Goal: Information Seeking & Learning: Check status

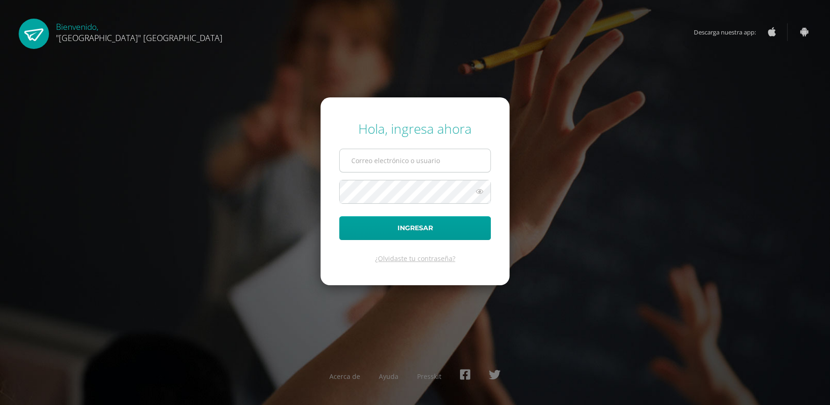
click at [402, 163] on input "text" at bounding box center [415, 160] width 151 height 23
type input "[EMAIL_ADDRESS][DOMAIN_NAME]"
click at [339, 217] on button "Ingresar" at bounding box center [415, 229] width 152 height 24
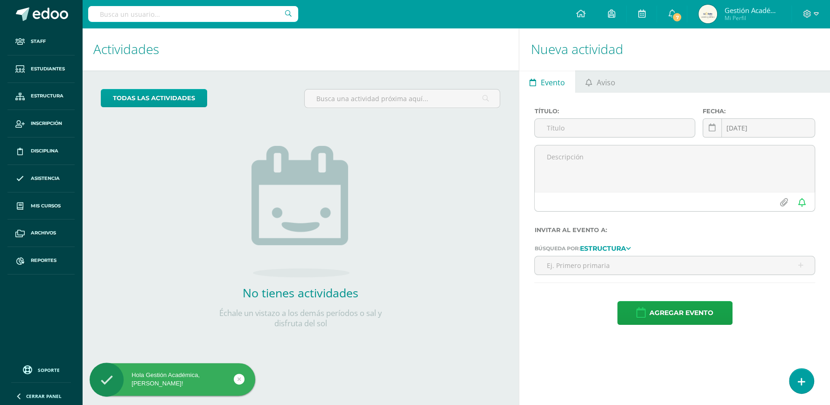
click at [213, 18] on input "text" at bounding box center [193, 14] width 210 height 16
type input "Steven"
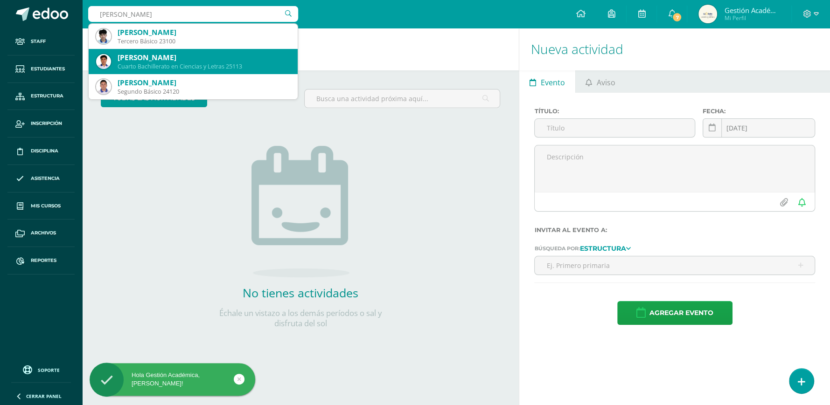
click at [210, 65] on div "Cuarto Bachillerato en Ciencias y Letras 25113" at bounding box center [204, 67] width 173 height 8
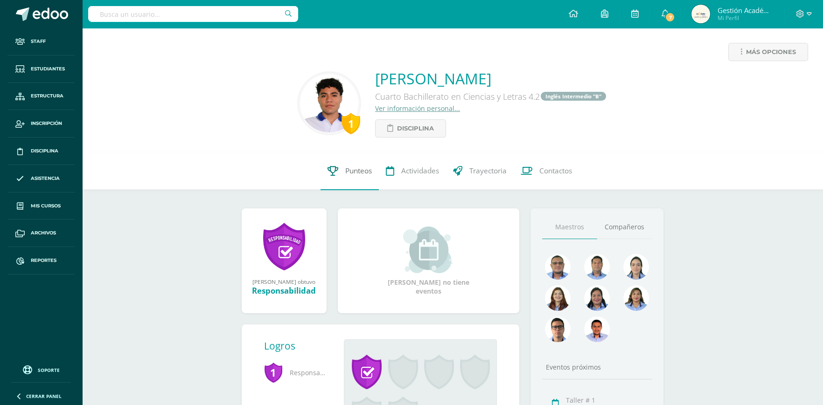
click at [364, 175] on span "Punteos" at bounding box center [358, 172] width 27 height 10
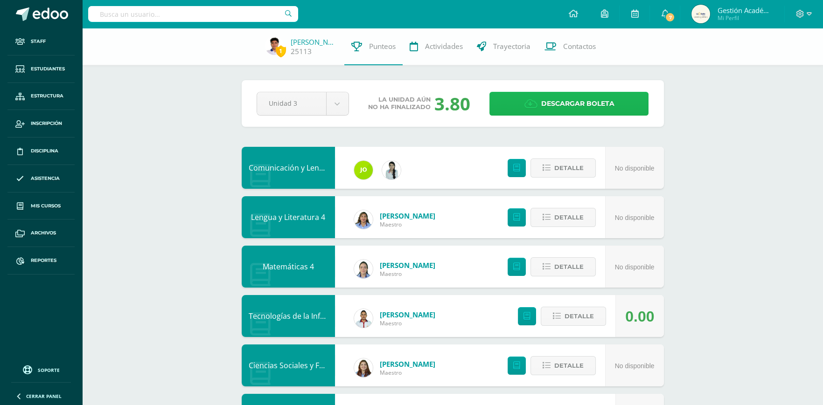
click at [570, 106] on span "Descargar boleta" at bounding box center [577, 103] width 73 height 23
click at [303, 45] on link "Steven Gálvez" at bounding box center [314, 41] width 47 height 9
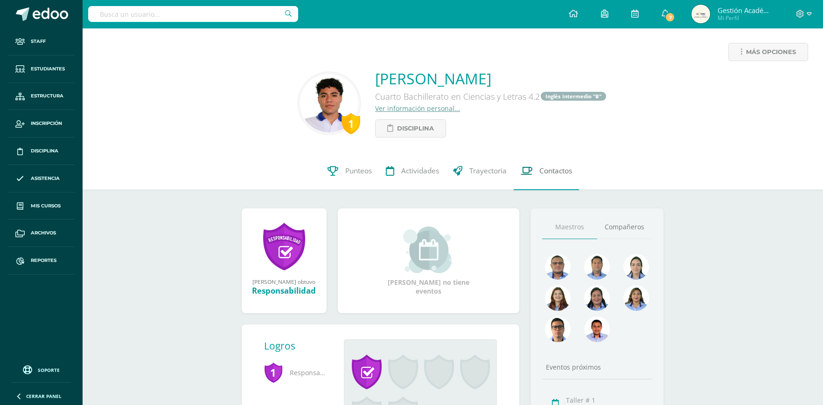
click at [559, 175] on span "Contactos" at bounding box center [555, 172] width 33 height 10
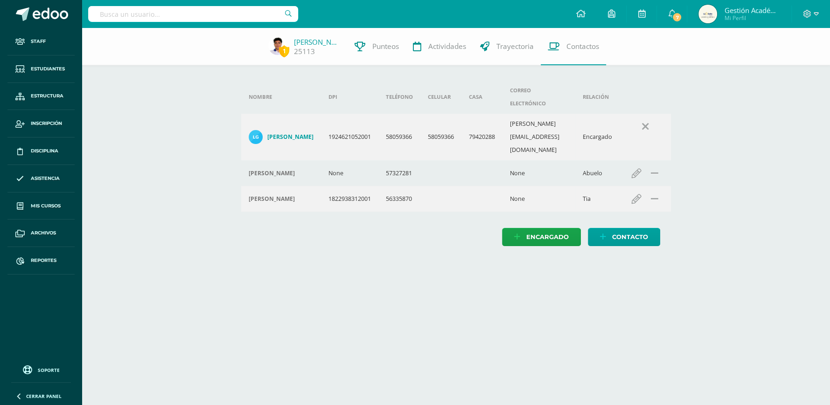
click at [277, 133] on h4 "[PERSON_NAME]" at bounding box center [290, 136] width 46 height 7
